Goal: Navigation & Orientation: Find specific page/section

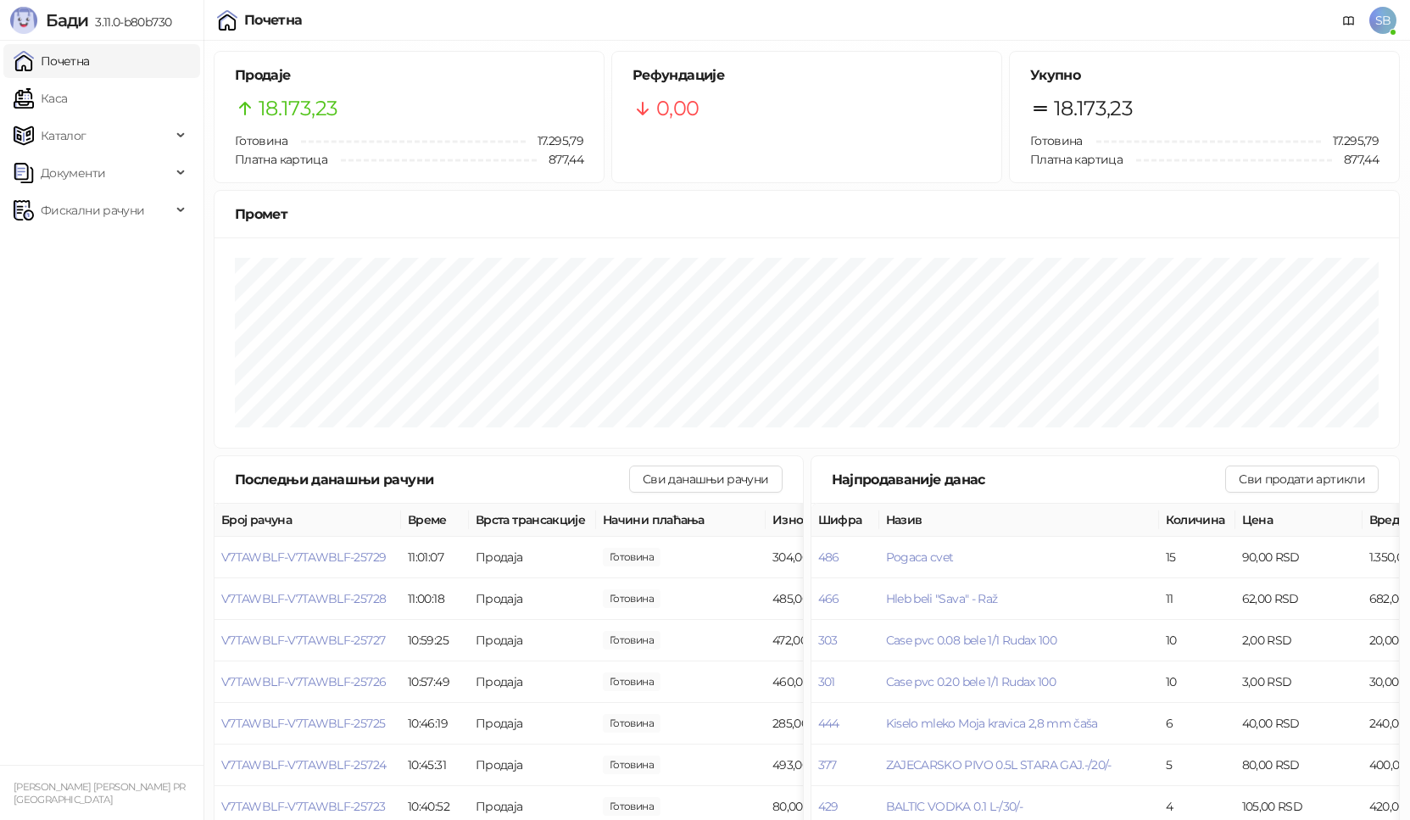
click at [67, 110] on link "Каса" at bounding box center [40, 98] width 53 height 34
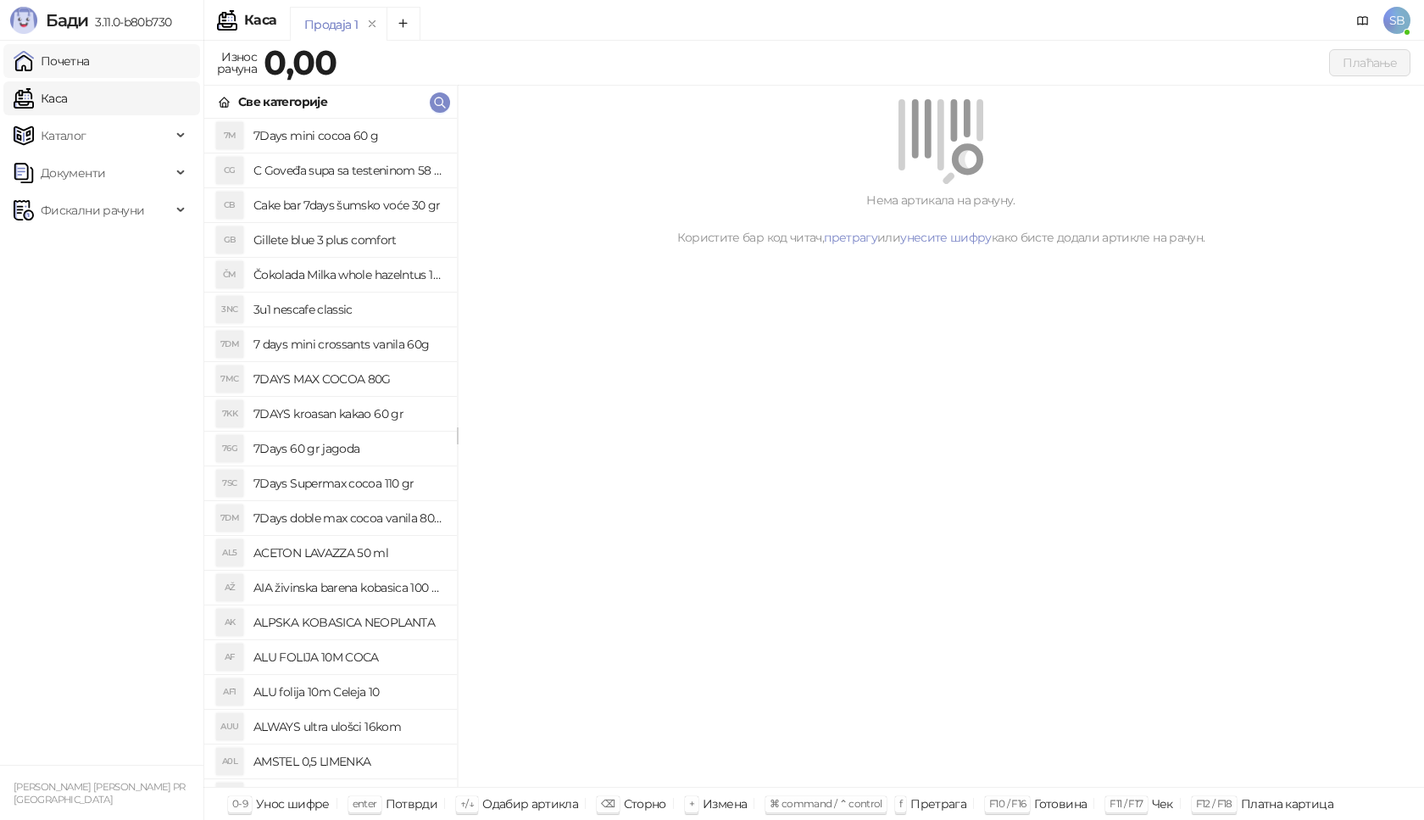
click at [83, 71] on link "Почетна" at bounding box center [52, 61] width 76 height 34
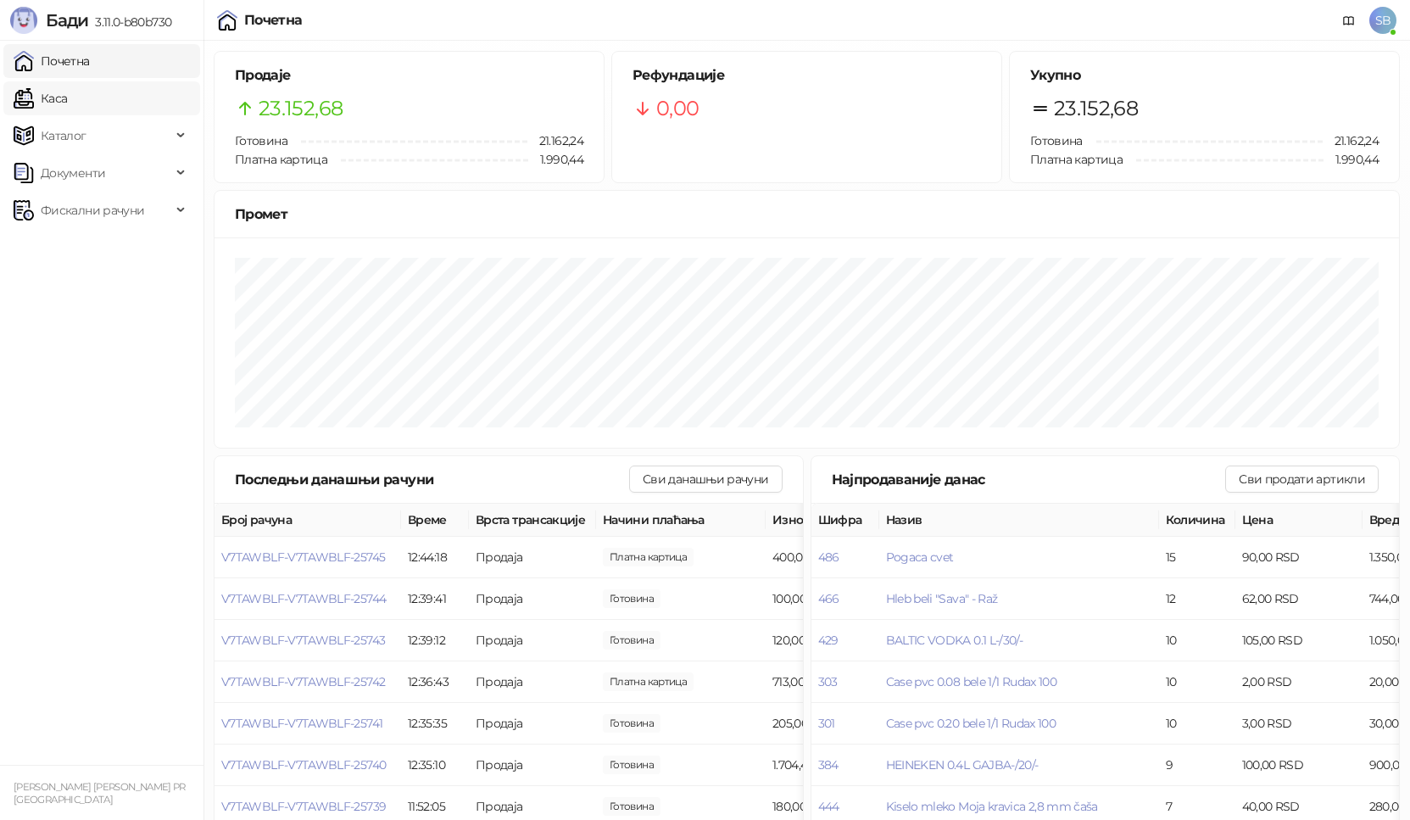
click at [67, 89] on link "Каса" at bounding box center [40, 98] width 53 height 34
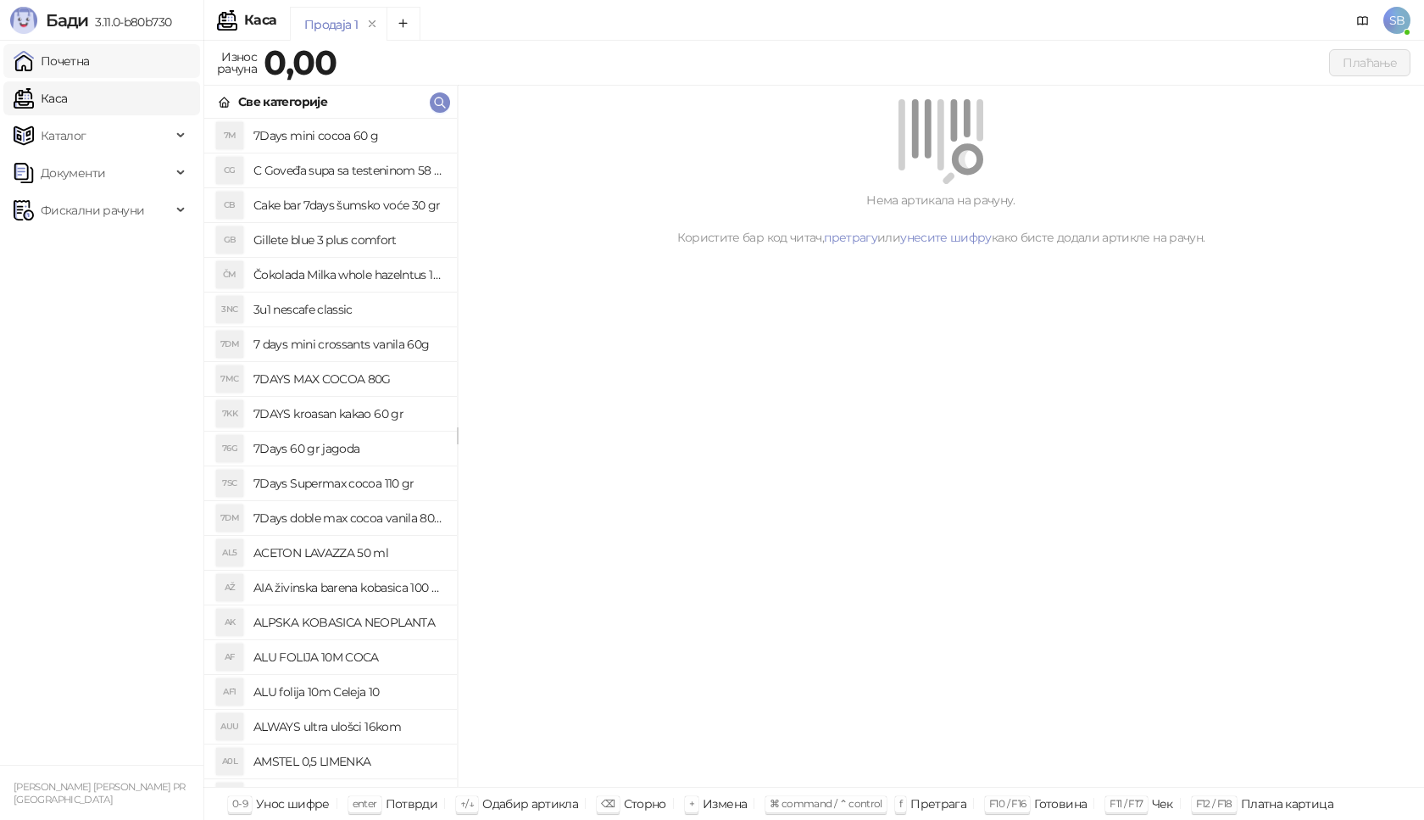
click at [90, 63] on link "Почетна" at bounding box center [52, 61] width 76 height 34
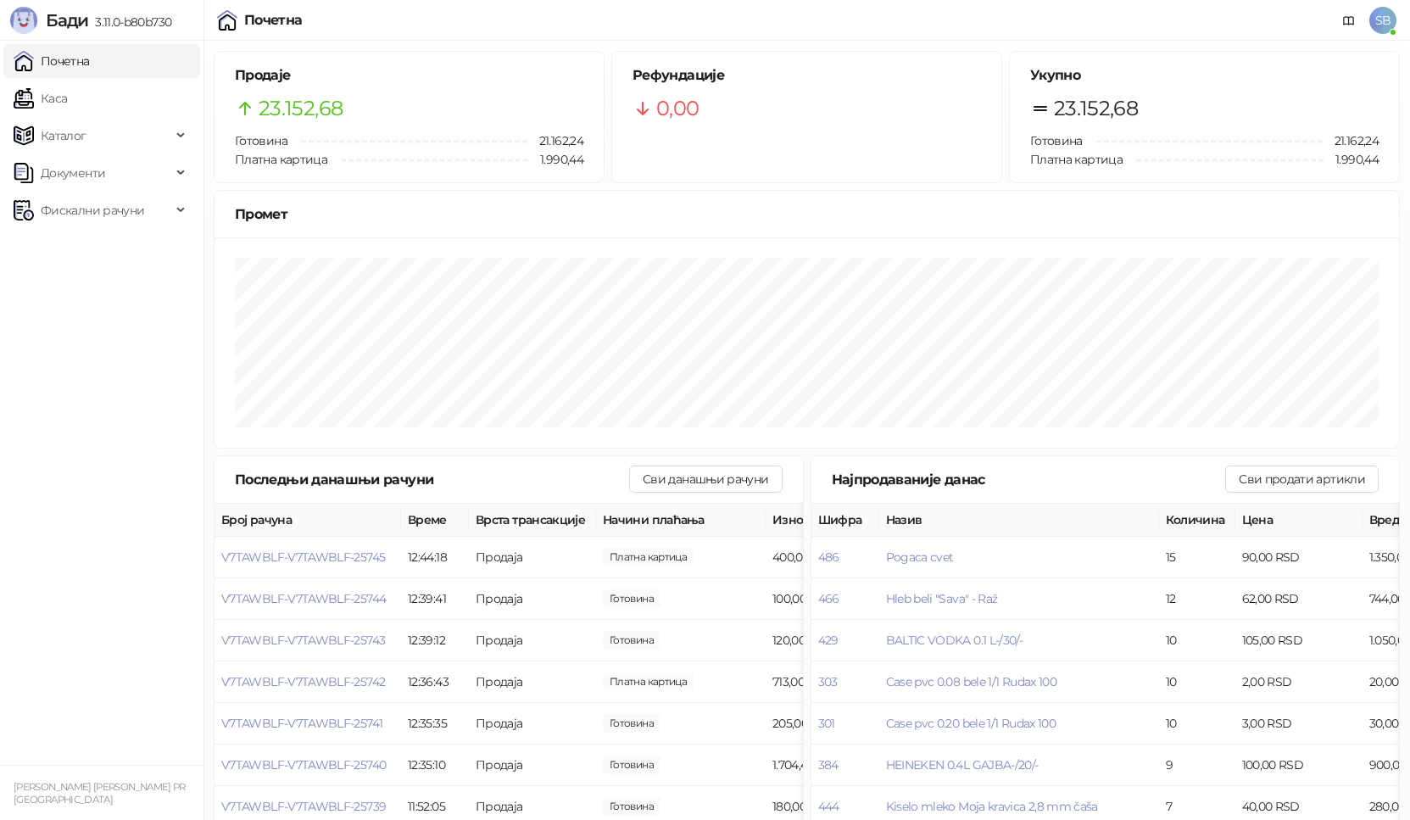
drag, startPoint x: 185, startPoint y: 104, endPoint x: 164, endPoint y: 51, distance: 57.2
click at [67, 103] on link "Каса" at bounding box center [40, 98] width 53 height 34
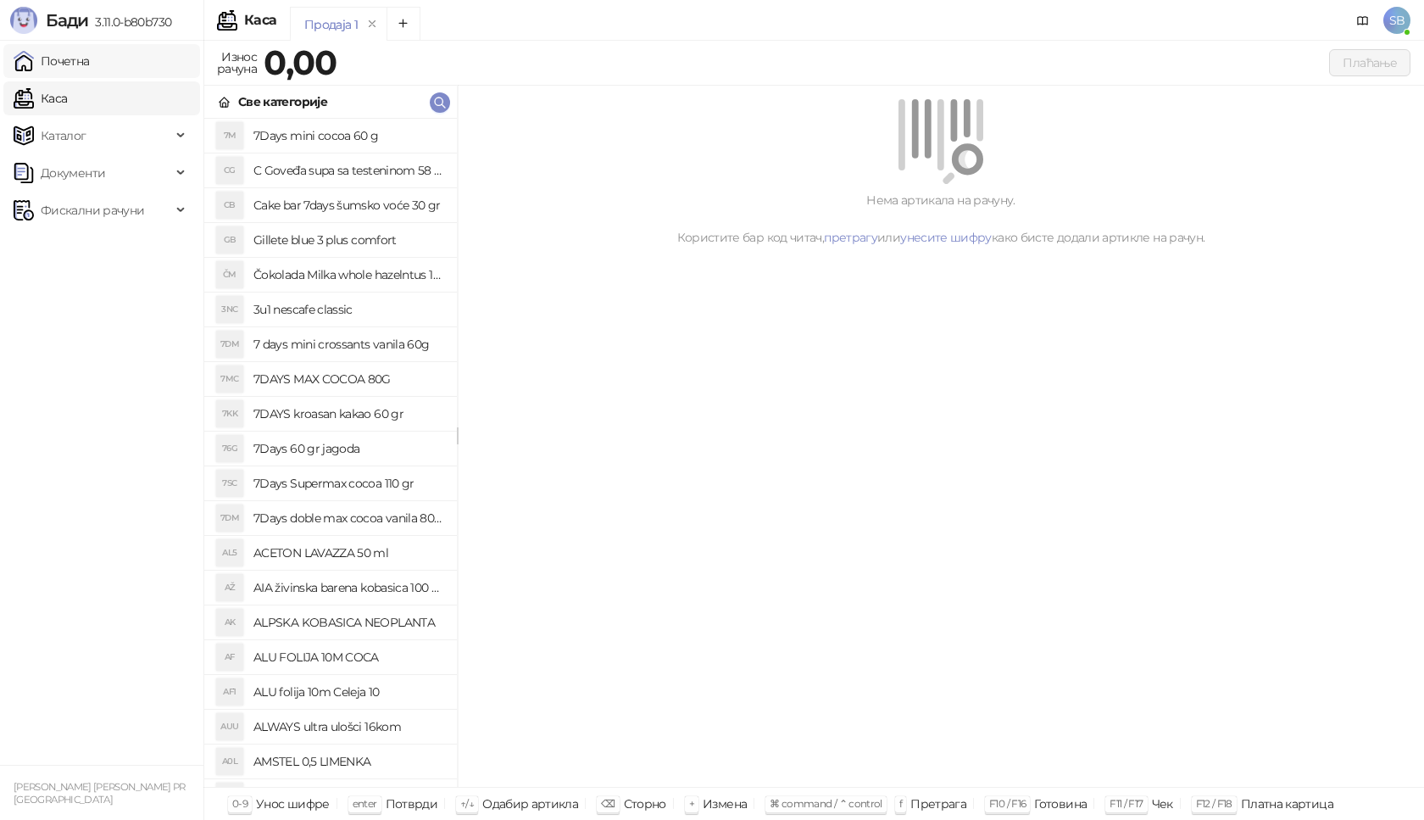
click at [90, 47] on link "Почетна" at bounding box center [52, 61] width 76 height 34
